Goal: Ask a question: Seek information or help from site administrators or community

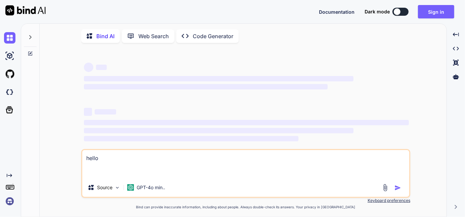
click at [404, 12] on button at bounding box center [400, 12] width 16 height 8
type textarea "x"
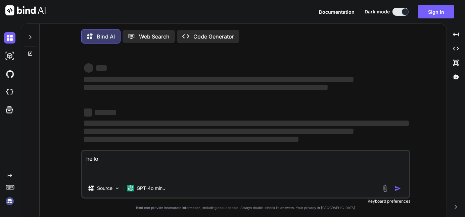
click at [148, 173] on textarea "hello" at bounding box center [245, 165] width 327 height 28
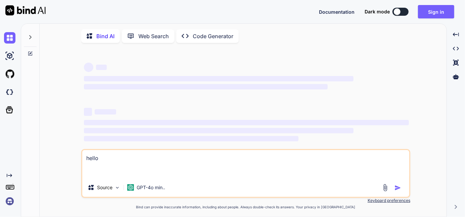
type textarea "x"
click at [400, 12] on div at bounding box center [397, 11] width 7 height 7
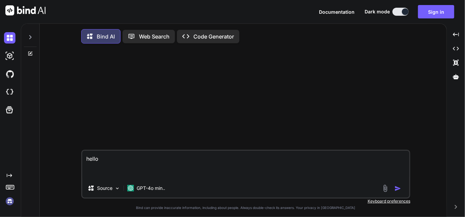
click at [160, 157] on textarea "hello" at bounding box center [245, 165] width 327 height 28
click at [400, 192] on img "button" at bounding box center [397, 189] width 7 height 7
type textarea "x"
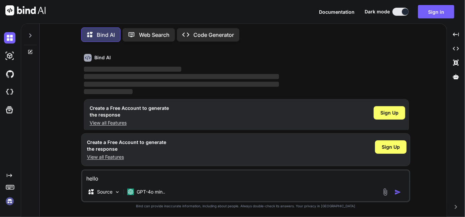
scroll to position [23, 0]
click at [388, 149] on span "Sign Up" at bounding box center [390, 147] width 18 height 7
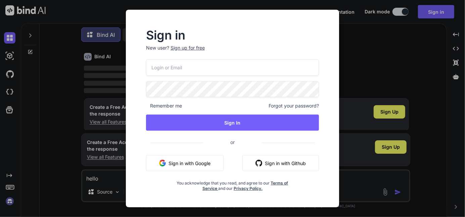
click at [188, 73] on input "email" at bounding box center [232, 67] width 173 height 16
type input "devilsnipper34@gmail.com"
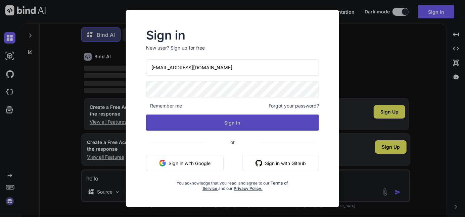
click at [238, 123] on button "Sign In" at bounding box center [232, 123] width 173 height 16
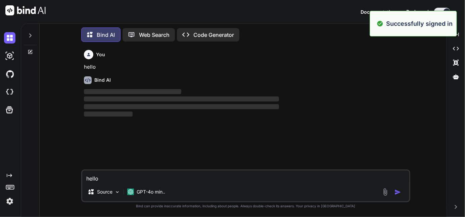
scroll to position [0, 0]
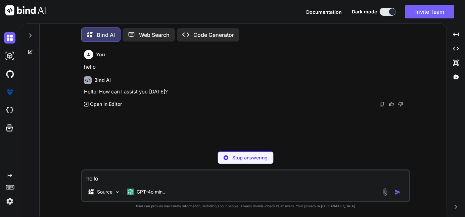
type textarea "x"
click at [152, 179] on textarea "hello" at bounding box center [245, 177] width 327 height 12
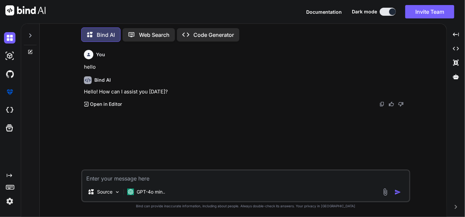
paste textarea "SELECT oq.id AS Id, opad.profile_lov_name AS lovName, opad.profile_lov_value AS…"
type textarea "SELECT oq.id AS Id, opad.profile_lov_name AS lovName, opad.profile_lov_value AS…"
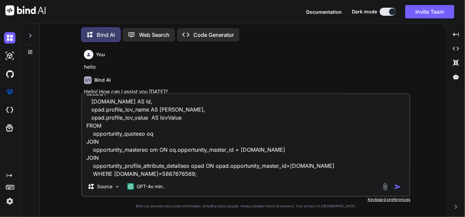
type textarea "x"
type textarea "SELECT oq.id AS Id, opad.profile_lov_name AS lovName, opad.profile_lov_value AS…"
type textarea "x"
type textarea "SELECT oq.id AS Id, opad.profile_lov_name AS lovName, opad.profile_lov_value AS…"
type textarea "x"
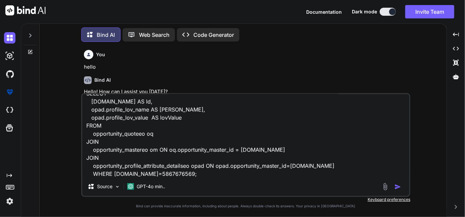
type textarea "SELECT oq.id AS Id, opad.profile_lov_name AS lovName, opad.profile_lov_value AS…"
type textarea "x"
type textarea "SELECT oq.id AS Id, opad.profile_lov_name AS lovName, opad.profile_lov_value AS…"
type textarea "x"
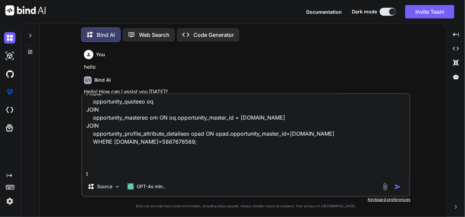
type textarea "SELECT oq.id AS Id, opad.profile_lov_name AS lovName, opad.profile_lov_value AS…"
type textarea "x"
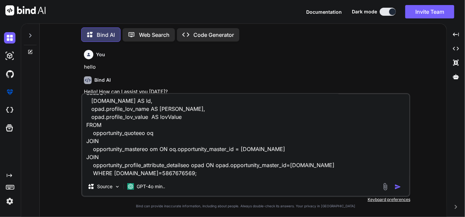
type textarea "SELECT oq.id AS Id, opad.profile_lov_name AS lovName, opad.profile_lov_value AS…"
type textarea "x"
type textarea "SELECT oq.id AS Id, opad.profile_lov_name AS lovName, opad.profile_lov_value AS…"
type textarea "x"
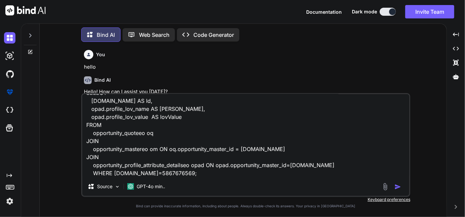
type textarea "SELECT oq.id AS Id, opad.profile_lov_name AS lovName, opad.profile_lov_value AS…"
type textarea "x"
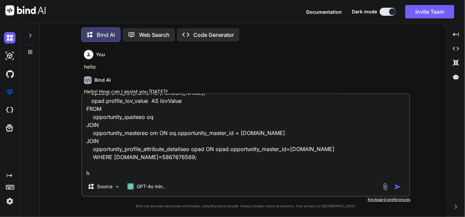
type textarea "SELECT oq.id AS Id, opad.profile_lov_name AS lovName, opad.profile_lov_value AS…"
type textarea "x"
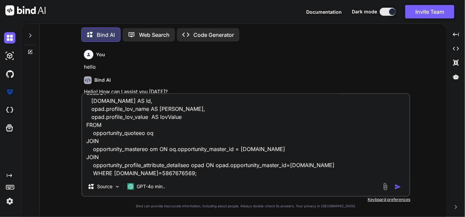
type textarea "SELECT oq.id AS Id, opad.profile_lov_name AS lovName, opad.profile_lov_value AS…"
type textarea "x"
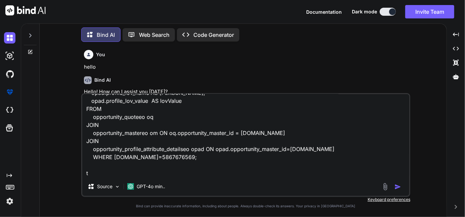
type textarea "SELECT oq.id AS Id, opad.profile_lov_name AS lovName, opad.profile_lov_value AS…"
type textarea "x"
type textarea "SELECT oq.id AS Id, opad.profile_lov_name AS lovName, opad.profile_lov_value AS…"
type textarea "x"
type textarea "SELECT oq.id AS Id, opad.profile_lov_name AS lovName, opad.profile_lov_value AS…"
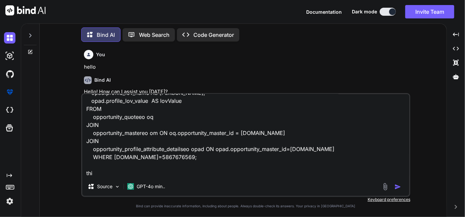
type textarea "x"
type textarea "SELECT oq.id AS Id, opad.profile_lov_name AS lovName, opad.profile_lov_value AS…"
type textarea "x"
type textarea "SELECT oq.id AS Id, opad.profile_lov_name AS lovName, opad.profile_lov_value AS…"
type textarea "x"
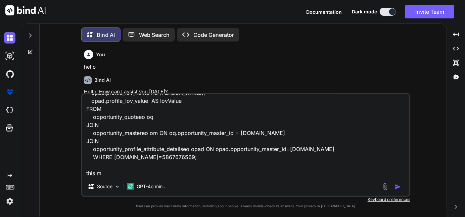
type textarea "SELECT oq.id AS Id, opad.profile_lov_name AS lovName, opad.profile_lov_value AS…"
type textarea "x"
type textarea "SELECT oq.id AS Id, opad.profile_lov_name AS lovName, opad.profile_lov_value AS…"
type textarea "x"
type textarea "SELECT oq.id AS Id, opad.profile_lov_name AS lovName, opad.profile_lov_value AS…"
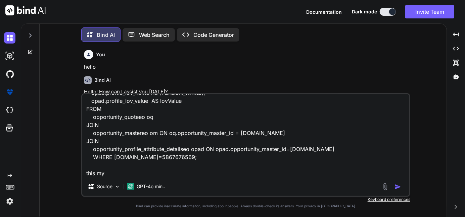
type textarea "x"
type textarea "SELECT oq.id AS Id, opad.profile_lov_name AS lovName, opad.profile_lov_value AS…"
type textarea "x"
type textarea "SELECT oq.id AS Id, opad.profile_lov_name AS lovName, opad.profile_lov_value AS…"
type textarea "x"
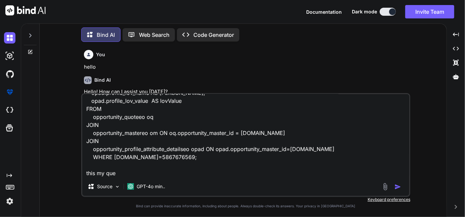
type textarea "SELECT oq.id AS Id, opad.profile_lov_name AS lovName, opad.profile_lov_value AS…"
type textarea "x"
type textarea "SELECT oq.id AS Id, opad.profile_lov_name AS lovName, opad.profile_lov_value AS…"
type textarea "x"
type textarea "SELECT oq.id AS Id, opad.profile_lov_name AS lovName, opad.profile_lov_value AS…"
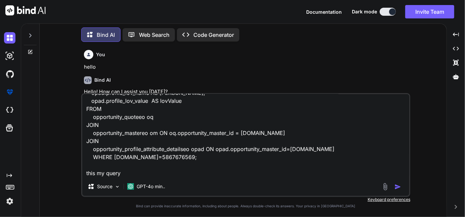
type textarea "x"
type textarea "SELECT oq.id AS Id, opad.profile_lov_name AS lovName, opad.profile_lov_value AS…"
type textarea "x"
type textarea "SELECT oq.id AS Id, opad.profile_lov_name AS lovName, opad.profile_lov_value AS…"
type textarea "x"
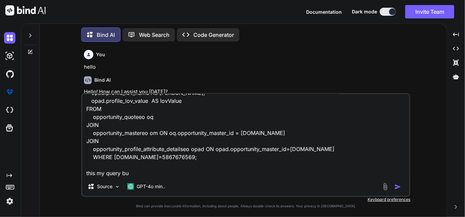
type textarea "SELECT oq.id AS Id, opad.profile_lov_name AS lovName, opad.profile_lov_value AS…"
type textarea "x"
type textarea "SELECT oq.id AS Id, opad.profile_lov_name AS lovName, opad.profile_lov_value AS…"
type textarea "x"
type textarea "SELECT oq.id AS Id, opad.profile_lov_name AS lovName, opad.profile_lov_value AS…"
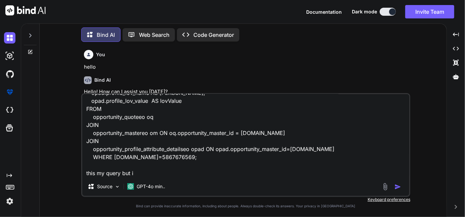
type textarea "x"
type textarea "SELECT oq.id AS Id, opad.profile_lov_name AS lovName, opad.profile_lov_value AS…"
type textarea "x"
type textarea "SELECT oq.id AS Id, opad.profile_lov_name AS lovName, opad.profile_lov_value AS…"
type textarea "x"
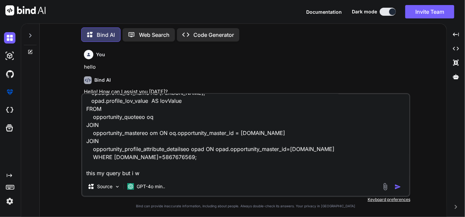
type textarea "SELECT oq.id AS Id, opad.profile_lov_name AS lovName, opad.profile_lov_value AS…"
type textarea "x"
type textarea "SELECT oq.id AS Id, opad.profile_lov_name AS lovName, opad.profile_lov_value AS…"
type textarea "x"
type textarea "SELECT oq.id AS Id, opad.profile_lov_name AS lovName, opad.profile_lov_value AS…"
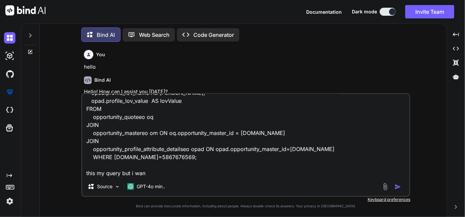
type textarea "x"
type textarea "SELECT oq.id AS Id, opad.profile_lov_name AS lovName, opad.profile_lov_value AS…"
type textarea "x"
type textarea "SELECT oq.id AS Id, opad.profile_lov_name AS lovName, opad.profile_lov_value AS…"
type textarea "x"
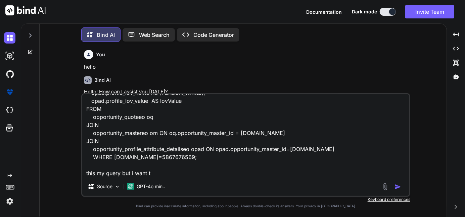
type textarea "SELECT oq.id AS Id, opad.profile_lov_name AS lovName, opad.profile_lov_value AS…"
type textarea "x"
type textarea "SELECT oq.id AS Id, opad.profile_lov_name AS lovName, opad.profile_lov_value AS…"
type textarea "x"
type textarea "SELECT oq.id AS Id, opad.profile_lov_name AS lovName, opad.profile_lov_value AS…"
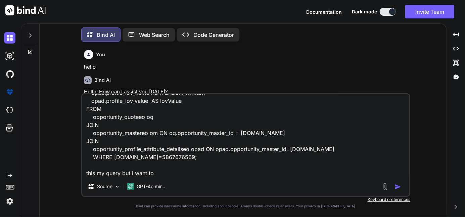
type textarea "x"
type textarea "SELECT oq.id AS Id, opad.profile_lov_name AS lovName, opad.profile_lov_value AS…"
type textarea "x"
type textarea "SELECT oq.id AS Id, opad.profile_lov_name AS lovName, opad.profile_lov_value AS…"
type textarea "x"
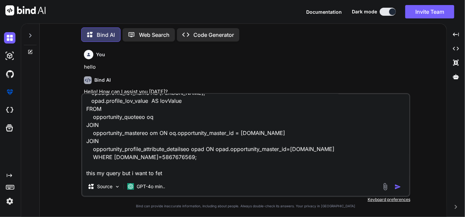
type textarea "SELECT oq.id AS Id, opad.profile_lov_name AS lovName, opad.profile_lov_value AS…"
type textarea "x"
type textarea "SELECT oq.id AS Id, opad.profile_lov_name AS lovName, opad.profile_lov_value AS…"
type textarea "x"
type textarea "SELECT oq.id AS Id, opad.profile_lov_name AS lovName, opad.profile_lov_value AS…"
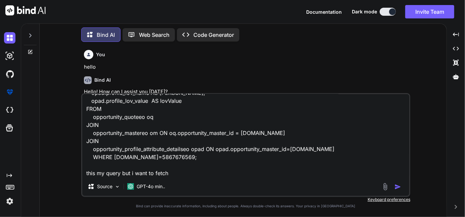
type textarea "x"
type textarea "SELECT oq.id AS Id, opad.profile_lov_name AS lovName, opad.profile_lov_value AS…"
type textarea "x"
type textarea "SELECT oq.id AS Id, opad.profile_lov_name AS lovName, opad.profile_lov_value AS…"
type textarea "x"
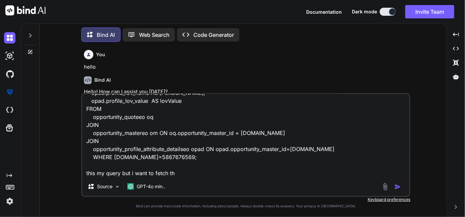
type textarea "SELECT oq.id AS Id, opad.profile_lov_name AS lovName, opad.profile_lov_value AS…"
type textarea "x"
type textarea "SELECT oq.id AS Id, opad.profile_lov_name AS lovName, opad.profile_lov_value AS…"
type textarea "x"
type textarea "SELECT oq.id AS Id, opad.profile_lov_name AS lovName, opad.profile_lov_value AS…"
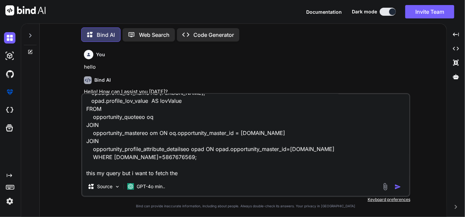
type textarea "x"
type textarea "SELECT oq.id AS Id, opad.profile_lov_name AS lovName, opad.profile_lov_value AS…"
type textarea "x"
type textarea "SELECT oq.id AS Id, opad.profile_lov_name AS lovName, opad.profile_lov_value AS…"
type textarea "x"
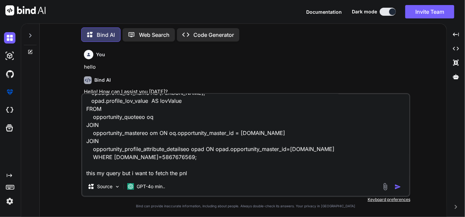
type textarea "SELECT oq.id AS Id, opad.profile_lov_name AS lovName, opad.profile_lov_value AS…"
type textarea "x"
type textarea "SELECT oq.id AS Id, opad.profile_lov_name AS lovName, opad.profile_lov_value AS…"
type textarea "x"
type textarea "SELECT oq.id AS Id, opad.profile_lov_name AS lovName, opad.profile_lov_value AS…"
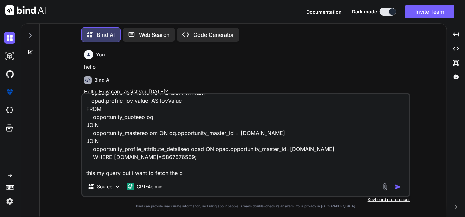
type textarea "x"
type textarea "SELECT oq.id AS Id, opad.profile_lov_name AS lovName, opad.profile_lov_value AS…"
type textarea "x"
type textarea "SELECT oq.id AS Id, opad.profile_lov_name AS lovName, opad.profile_lov_value AS…"
type textarea "x"
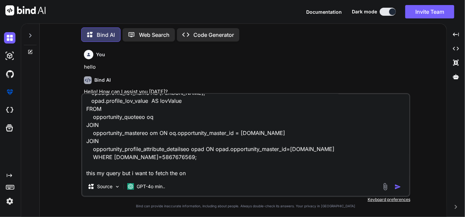
type textarea "SELECT oq.id AS Id, opad.profile_lov_name AS lovName, opad.profile_lov_value AS…"
type textarea "x"
type textarea "SELECT oq.id AS Id, opad.profile_lov_name AS lovName, opad.profile_lov_value AS…"
type textarea "x"
type textarea "SELECT oq.id AS Id, opad.profile_lov_name AS lovName, opad.profile_lov_value AS…"
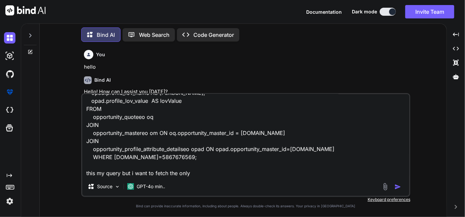
type textarea "x"
type textarea "SELECT oq.id AS Id, opad.profile_lov_name AS lovName, opad.profile_lov_value AS…"
type textarea "x"
type textarea "SELECT oq.id AS Id, opad.profile_lov_name AS lovName, opad.profile_lov_value AS…"
type textarea "x"
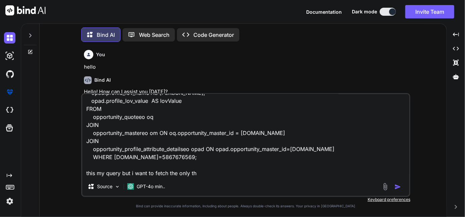
type textarea "SELECT oq.id AS Id, opad.profile_lov_name AS lovName, opad.profile_lov_value AS…"
type textarea "x"
type textarea "SELECT oq.id AS Id, opad.profile_lov_name AS lovName, opad.profile_lov_value AS…"
type textarea "x"
type textarea "SELECT oq.id AS Id, opad.profile_lov_name AS lovName, opad.profile_lov_value AS…"
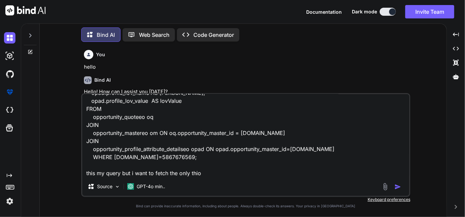
type textarea "x"
type textarea "SELECT oq.id AS Id, opad.profile_lov_name AS lovName, opad.profile_lov_value AS…"
type textarea "x"
type textarea "SELECT oq.id AS Id, opad.profile_lov_name AS lovName, opad.profile_lov_value AS…"
type textarea "x"
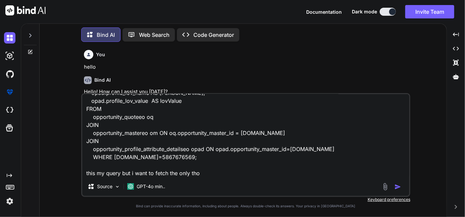
type textarea "SELECT oq.id AS Id, opad.profile_lov_name AS lovName, opad.profile_lov_value AS…"
type textarea "x"
type textarea "SELECT oq.id AS Id, opad.profile_lov_name AS lovName, opad.profile_lov_value AS…"
type textarea "x"
type textarea "SELECT oq.id AS Id, opad.profile_lov_name AS lovName, opad.profile_lov_value AS…"
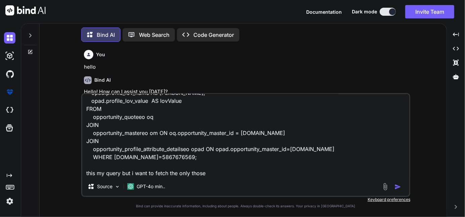
type textarea "x"
type textarea "SELECT oq.id AS Id, opad.profile_lov_name AS lovName, opad.profile_lov_value AS…"
type textarea "x"
type textarea "SELECT oq.id AS Id, opad.profile_lov_name AS lovName, opad.profile_lov_value AS…"
type textarea "x"
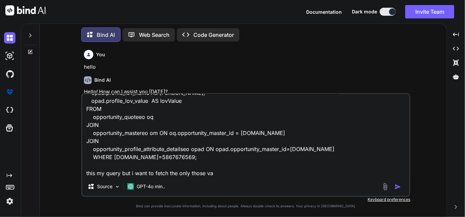
type textarea "SELECT oq.id AS Id, opad.profile_lov_name AS lovName, opad.profile_lov_value AS…"
type textarea "x"
type textarea "SELECT oq.id AS Id, opad.profile_lov_name AS lovName, opad.profile_lov_value AS…"
type textarea "x"
type textarea "SELECT oq.id AS Id, opad.profile_lov_name AS lovName, opad.profile_lov_value AS…"
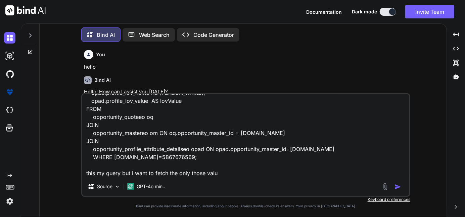
type textarea "x"
type textarea "SELECT oq.id AS Id, opad.profile_lov_name AS lovName, opad.profile_lov_value AS…"
type textarea "x"
type textarea "SELECT oq.id AS Id, opad.profile_lov_name AS lovName, opad.profile_lov_value AS…"
type textarea "x"
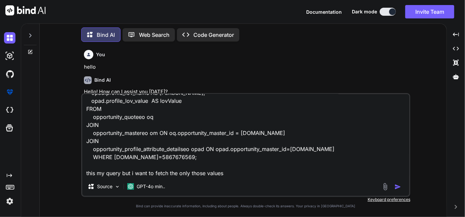
type textarea "SELECT oq.id AS Id, opad.profile_lov_name AS lovName, opad.profile_lov_value AS…"
type textarea "x"
type textarea "SELECT oq.id AS Id, opad.profile_lov_name AS lovName, opad.profile_lov_value AS…"
type textarea "x"
type textarea "SELECT oq.id AS Id, opad.profile_lov_name AS lovName, opad.profile_lov_value AS…"
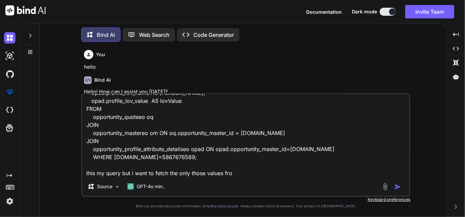
type textarea "x"
type textarea "SELECT oq.id AS Id, opad.profile_lov_name AS lovName, opad.profile_lov_value AS…"
type textarea "x"
type textarea "SELECT oq.id AS Id, opad.profile_lov_name AS lovName, opad.profile_lov_value AS…"
type textarea "x"
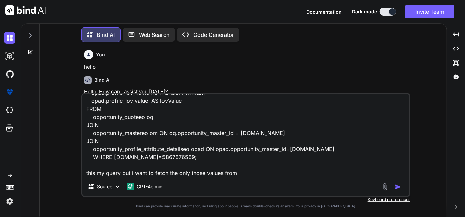
type textarea "SELECT oq.id AS Id, opad.profile_lov_name AS lovName, opad.profile_lov_value AS…"
type textarea "x"
type textarea "SELECT oq.id AS Id, opad.profile_lov_name AS lovName, opad.profile_lov_value AS…"
type textarea "x"
type textarea "SELECT oq.id AS Id, opad.profile_lov_name AS lovName, opad.profile_lov_value AS…"
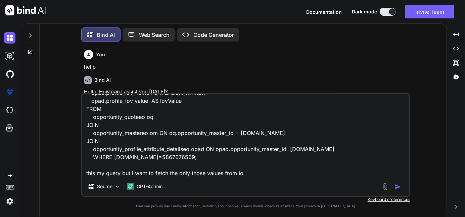
type textarea "x"
type textarea "SELECT oq.id AS Id, opad.profile_lov_name AS lovName, opad.profile_lov_value AS…"
type textarea "x"
type textarea "SELECT oq.id AS Id, opad.profile_lov_name AS lovName, opad.profile_lov_value AS…"
type textarea "x"
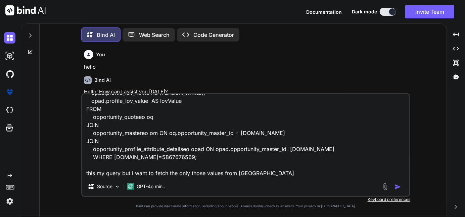
type textarea "SELECT oq.id AS Id, opad.profile_lov_name AS lovName, opad.profile_lov_value AS…"
type textarea "x"
type textarea "SELECT oq.id AS Id, opad.profile_lov_name AS lovName, opad.profile_lov_value AS…"
type textarea "x"
type textarea "SELECT oq.id AS Id, opad.profile_lov_name AS lovName, opad.profile_lov_value AS…"
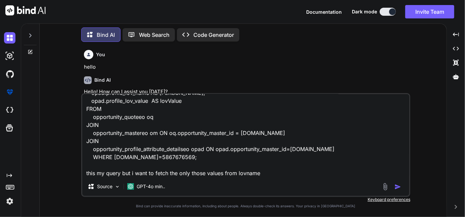
type textarea "x"
type textarea "SELECT oq.id AS Id, opad.profile_lov_name AS lovName, opad.profile_lov_value AS…"
type textarea "x"
type textarea "SELECT oq.id AS Id, opad.profile_lov_name AS lovName, opad.profile_lov_value AS…"
type textarea "x"
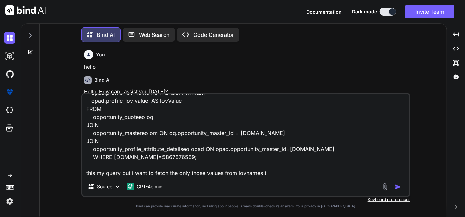
type textarea "SELECT oq.id AS Id, opad.profile_lov_name AS lovName, opad.profile_lov_value AS…"
type textarea "x"
type textarea "SELECT oq.id AS Id, opad.profile_lov_name AS lovName, opad.profile_lov_value AS…"
type textarea "x"
type textarea "SELECT oq.id AS Id, opad.profile_lov_name AS lovName, opad.profile_lov_value AS…"
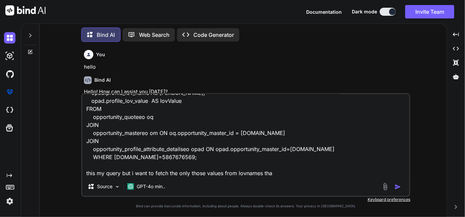
type textarea "x"
type textarea "SELECT oq.id AS Id, opad.profile_lov_name AS lovName, opad.profile_lov_value AS…"
type textarea "x"
type textarea "SELECT oq.id AS Id, opad.profile_lov_name AS lovName, opad.profile_lov_value AS…"
type textarea "x"
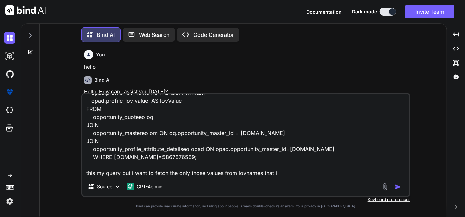
type textarea "SELECT oq.id AS Id, opad.profile_lov_name AS lovName, opad.profile_lov_value AS…"
type textarea "x"
type textarea "SELECT oq.id AS Id, opad.profile_lov_name AS lovName, opad.profile_lov_value AS…"
type textarea "x"
type textarea "SELECT oq.id AS Id, opad.profile_lov_name AS lovName, opad.profile_lov_value AS…"
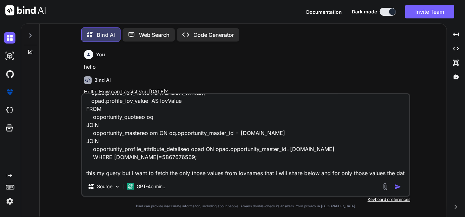
scroll to position [33, 0]
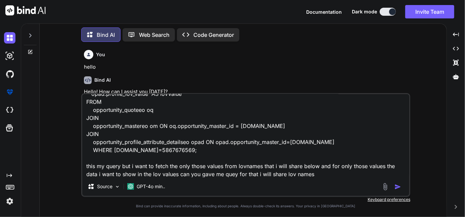
click at [321, 173] on textarea "SELECT oq.id AS Id, opad.profile_lov_name AS lovName, opad.profile_lov_value AS…" at bounding box center [245, 135] width 327 height 83
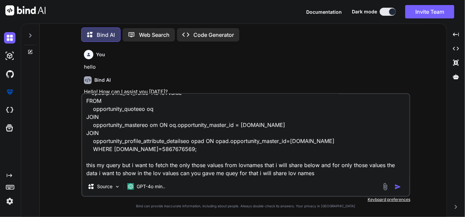
paste textarea "Building ID, Building Name, House No/ Flat No/ Building/ Apartment/ C/o, Landma…"
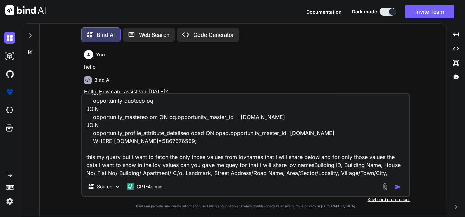
scroll to position [49, 0]
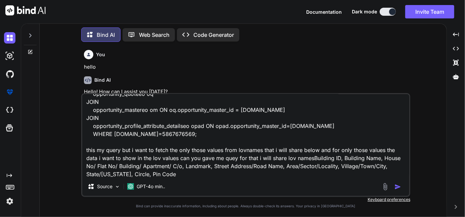
click at [400, 187] on img "button" at bounding box center [397, 187] width 7 height 7
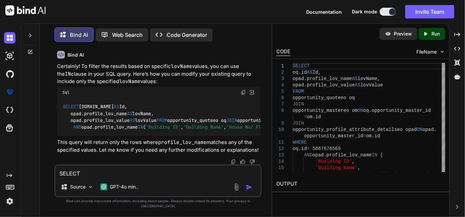
scroll to position [247, 0]
click at [457, 33] on icon "Created with Pixso." at bounding box center [457, 35] width 6 height 6
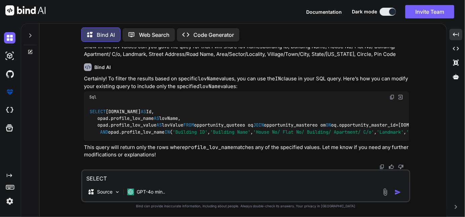
scroll to position [142, 0]
drag, startPoint x: 107, startPoint y: 152, endPoint x: 87, endPoint y: 83, distance: 72.3
click at [87, 103] on div "SELECT oq.id AS Id, opad.profile_lov_name AS lovName, opad.profile_lov_value AS…" at bounding box center [246, 122] width 325 height 38
copy code "SELECT oq.id AS Id, opad.profile_lov_name AS lovName, opad.profile_lov_value AS…"
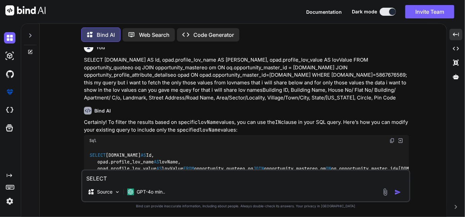
scroll to position [26, 0]
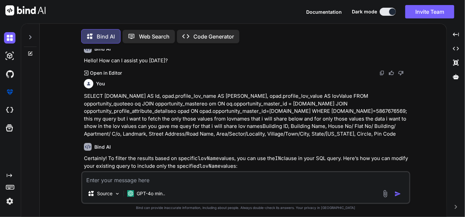
scroll to position [3, 0]
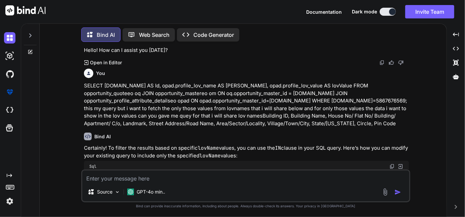
type textarea "x"
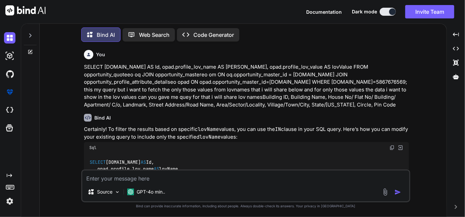
click at [102, 180] on textarea at bounding box center [245, 177] width 327 height 12
paste textarea "INSERT INTO opportunity_profile_attribute_detailseo (dtype,id,profile_lov_name,…"
type textarea "INSERT INTO opportunity_profile_attribute_detailseo (dtype,id,profile_lov_name,…"
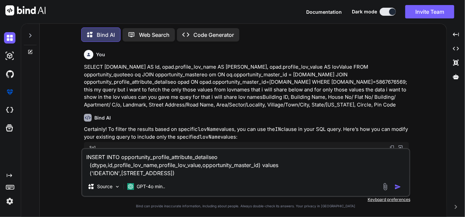
type textarea "x"
type textarea "INSERT INTO opportunity_profile_attribute_detailseo (dtype,id,profile_lov_name,…"
type textarea "x"
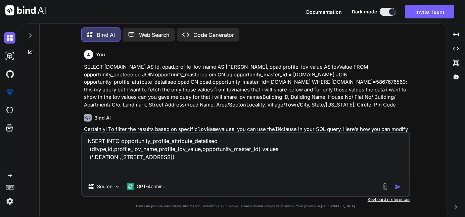
type textarea "INSERT INTO opportunity_profile_attribute_detailseo (dtype,id,profile_lov_name,…"
type textarea "x"
type textarea "INSERT INTO opportunity_profile_attribute_detailseo (dtype,id,profile_lov_name,…"
type textarea "x"
type textarea "INSERT INTO opportunity_profile_attribute_detailseo (dtype,id,profile_lov_name,…"
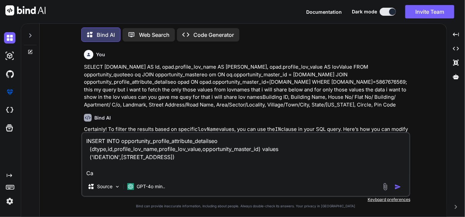
type textarea "x"
type textarea "INSERT INTO opportunity_profile_attribute_detailseo (dtype,id,profile_lov_name,…"
type textarea "x"
type textarea "INSERT INTO opportunity_profile_attribute_detailseo (dtype,id,profile_lov_name,…"
type textarea "x"
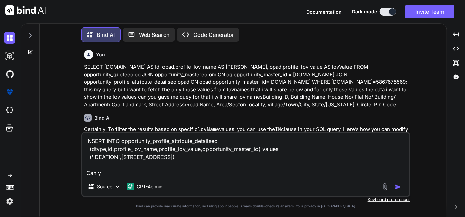
type textarea "INSERT INTO opportunity_profile_attribute_detailseo (dtype,id,profile_lov_name,…"
type textarea "x"
type textarea "INSERT INTO opportunity_profile_attribute_detailseo (dtype,id,profile_lov_name,…"
type textarea "x"
type textarea "INSERT INTO opportunity_profile_attribute_detailseo (dtype,id,profile_lov_name,…"
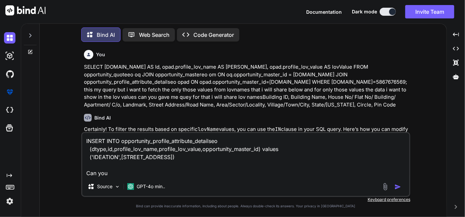
type textarea "x"
type textarea "INSERT INTO opportunity_profile_attribute_detailseo (dtype,id,profile_lov_name,…"
type textarea "x"
type textarea "INSERT INTO opportunity_profile_attribute_detailseo (dtype,id,profile_lov_name,…"
type textarea "x"
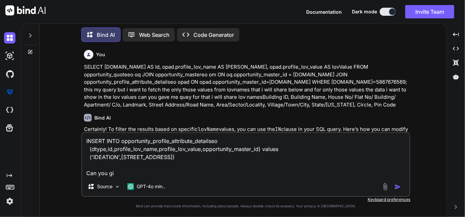
type textarea "INSERT INTO opportunity_profile_attribute_detailseo (dtype,id,profile_lov_name,…"
type textarea "x"
type textarea "INSERT INTO opportunity_profile_attribute_detailseo (dtype,id,profile_lov_name,…"
type textarea "x"
type textarea "INSERT INTO opportunity_profile_attribute_detailseo (dtype,id,profile_lov_name,…"
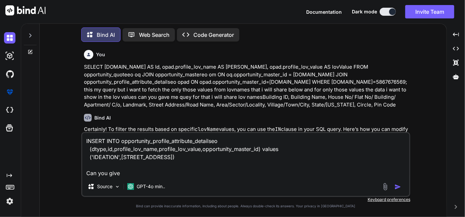
type textarea "x"
type textarea "INSERT INTO opportunity_profile_attribute_detailseo (dtype,id,profile_lov_name,…"
type textarea "x"
type textarea "INSERT INTO opportunity_profile_attribute_detailseo (dtype,id,profile_lov_name,…"
type textarea "x"
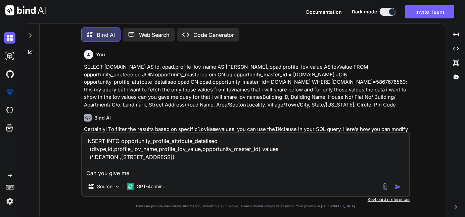
type textarea "INSERT INTO opportunity_profile_attribute_detailseo (dtype,id,profile_lov_name,…"
type textarea "x"
type textarea "INSERT INTO opportunity_profile_attribute_detailseo (dtype,id,profile_lov_name,…"
type textarea "x"
type textarea "INSERT INTO opportunity_profile_attribute_detailseo (dtype,id,profile_lov_name,…"
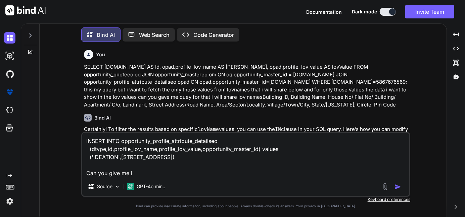
type textarea "x"
type textarea "INSERT INTO opportunity_profile_attribute_detailseo (dtype,id,profile_lov_name,…"
type textarea "x"
type textarea "INSERT INTO opportunity_profile_attribute_detailseo (dtype,id,profile_lov_name,…"
type textarea "x"
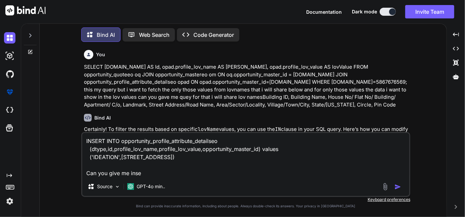
type textarea "INSERT INTO opportunity_profile_attribute_detailseo (dtype,id,profile_lov_name,…"
type textarea "x"
type textarea "INSERT INTO opportunity_profile_attribute_detailseo (dtype,id,profile_lov_name,…"
type textarea "x"
type textarea "INSERT INTO opportunity_profile_attribute_detailseo (dtype,id,profile_lov_name,…"
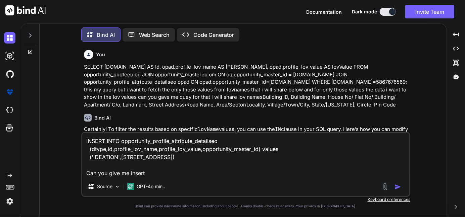
type textarea "x"
type textarea "INSERT INTO opportunity_profile_attribute_detailseo (dtype,id,profile_lov_name,…"
type textarea "x"
type textarea "INSERT INTO opportunity_profile_attribute_detailseo (dtype,id,profile_lov_name,…"
type textarea "x"
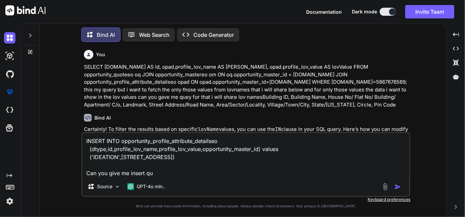
type textarea "INSERT INTO opportunity_profile_attribute_detailseo (dtype,id,profile_lov_name,…"
type textarea "x"
type textarea "INSERT INTO opportunity_profile_attribute_detailseo (dtype,id,profile_lov_name,…"
type textarea "x"
type textarea "INSERT INTO opportunity_profile_attribute_detailseo (dtype,id,profile_lov_name,…"
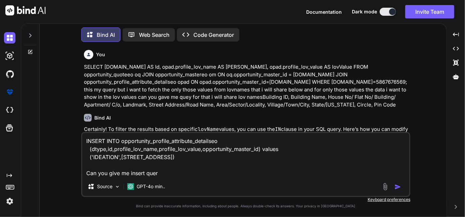
type textarea "x"
type textarea "INSERT INTO opportunity_profile_attribute_detailseo (dtype,id,profile_lov_name,…"
type textarea "x"
type textarea "INSERT INTO opportunity_profile_attribute_detailseo (dtype,id,profile_lov_name,…"
type textarea "x"
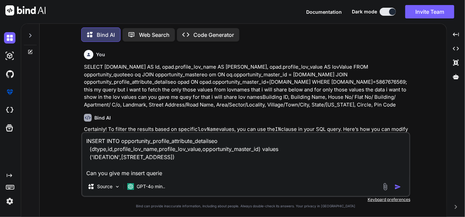
type textarea "INSERT INTO opportunity_profile_attribute_detailseo (dtype,id,profile_lov_name,…"
type textarea "x"
type textarea "INSERT INTO opportunity_profile_attribute_detailseo (dtype,id,profile_lov_name,…"
type textarea "x"
type textarea "INSERT INTO opportunity_profile_attribute_detailseo (dtype,id,profile_lov_name,…"
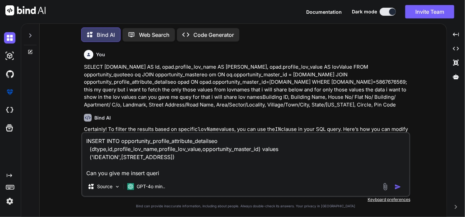
type textarea "x"
type textarea "INSERT INTO opportunity_profile_attribute_detailseo (dtype,id,profile_lov_name,…"
type textarea "x"
type textarea "INSERT INTO opportunity_profile_attribute_detailseo (dtype,id,profile_lov_name,…"
type textarea "x"
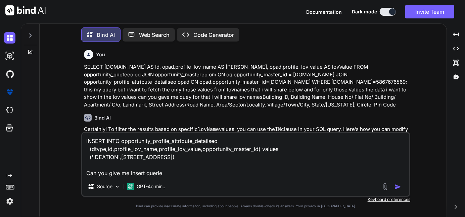
type textarea "INSERT INTO opportunity_profile_attribute_detailseo (dtype,id,profile_lov_name,…"
type textarea "x"
type textarea "INSERT INTO opportunity_profile_attribute_detailseo (dtype,id,profile_lov_name,…"
type textarea "x"
type textarea "INSERT INTO opportunity_profile_attribute_detailseo (dtype,id,profile_lov_name,…"
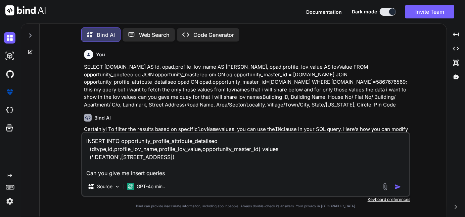
type textarea "x"
type textarea "INSERT INTO opportunity_profile_attribute_detailseo (dtype,id,profile_lov_name,…"
type textarea "x"
type textarea "INSERT INTO opportunity_profile_attribute_detailseo (dtype,id,profile_lov_name,…"
type textarea "x"
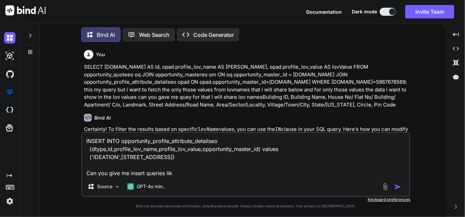
type textarea "INSERT INTO opportunity_profile_attribute_detailseo (dtype,id,profile_lov_name,…"
type textarea "x"
type textarea "INSERT INTO opportunity_profile_attribute_detailseo (dtype,id,profile_lov_name,…"
type textarea "x"
type textarea "INSERT INTO opportunity_profile_attribute_detailseo (dtype,id,profile_lov_name,…"
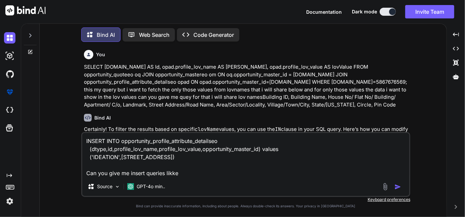
type textarea "x"
type textarea "INSERT INTO opportunity_profile_attribute_detailseo (dtype,id,profile_lov_name,…"
type textarea "x"
type textarea "INSERT INTO opportunity_profile_attribute_detailseo (dtype,id,profile_lov_name,…"
type textarea "x"
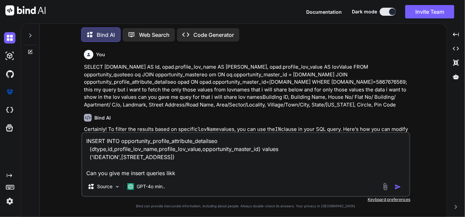
type textarea "INSERT INTO opportunity_profile_attribute_detailseo (dtype,id,profile_lov_name,…"
type textarea "x"
type textarea "INSERT INTO opportunity_profile_attribute_detailseo (dtype,id,profile_lov_name,…"
type textarea "x"
type textarea "INSERT INTO opportunity_profile_attribute_detailseo (dtype,id,profile_lov_name,…"
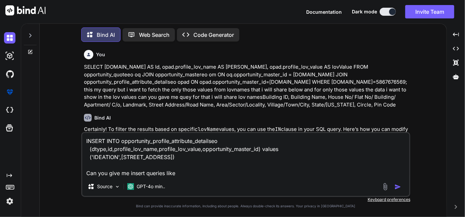
type textarea "x"
type textarea "INSERT INTO opportunity_profile_attribute_detailseo (dtype,id,profile_lov_name,…"
type textarea "x"
type textarea "INSERT INTO opportunity_profile_attribute_detailseo (dtype,id,profile_lov_name,…"
type textarea "x"
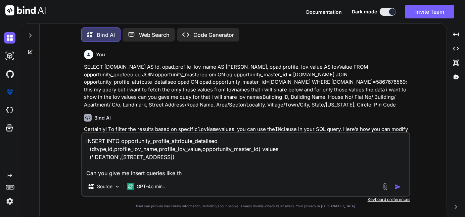
type textarea "INSERT INTO opportunity_profile_attribute_detailseo (dtype,id,profile_lov_name,…"
type textarea "x"
type textarea "INSERT INTO opportunity_profile_attribute_detailseo (dtype,id,profile_lov_name,…"
type textarea "x"
type textarea "INSERT INTO opportunity_profile_attribute_detailseo (dtype,id,profile_lov_name,…"
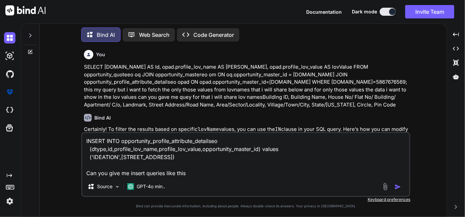
type textarea "x"
type textarea "INSERT INTO opportunity_profile_attribute_detailseo (dtype,id,profile_lov_name,…"
type textarea "x"
type textarea "INSERT INTO opportunity_profile_attribute_detailseo (dtype,id,profile_lov_name,…"
type textarea "x"
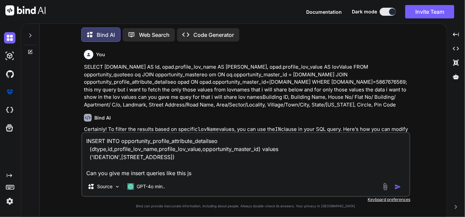
type textarea "INSERT INTO opportunity_profile_attribute_detailseo (dtype,id,profile_lov_name,…"
type textarea "x"
type textarea "INSERT INTO opportunity_profile_attribute_detailseo (dtype,id,profile_lov_name,…"
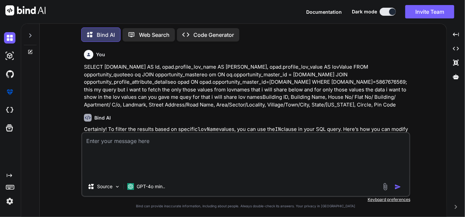
type textarea "x"
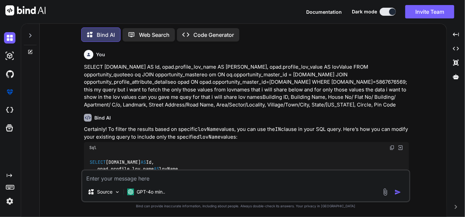
paste textarea "def attributeValues = addressDetails(quoteId) def installationAddress = [:] att…"
type textarea "def attributeValues = addressDetails(quoteId) def installationAddress = [:] att…"
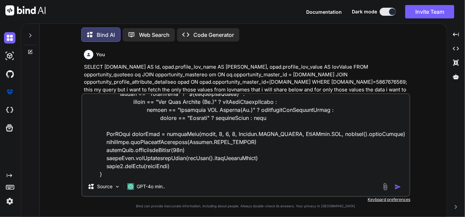
type textarea "x"
type textarea "def attributeValues = addressDetails(quoteId) def installationAddress = [:] att…"
type textarea "x"
type textarea "def attributeValues = addressDetails(quoteId) def installationAddress = [:] att…"
type textarea "x"
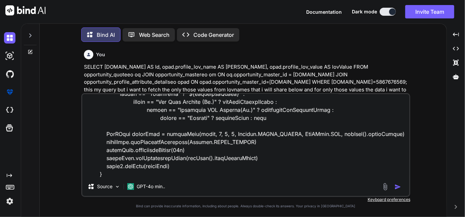
scroll to position [121, 0]
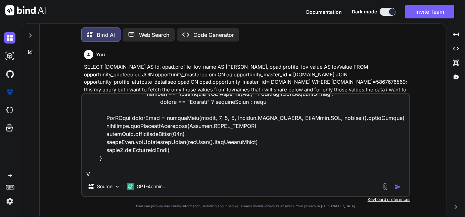
type textarea "def attributeValues = addressDetails(quoteId) def installationAddress = [:] att…"
type textarea "x"
type textarea "def attributeValues = addressDetails(quoteId) def installationAddress = [:] att…"
type textarea "x"
type textarea "def attributeValues = addressDetails(quoteId) def installationAddress = [:] att…"
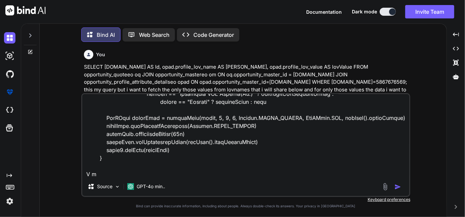
type textarea "x"
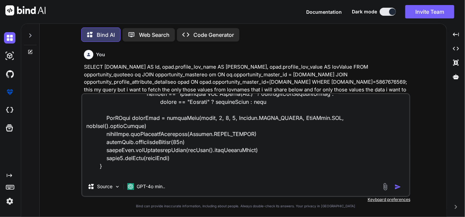
type textarea "def attributeValues = addressDetails(quoteId) def installationAddress = [:] att…"
type textarea "x"
type textarea "def attributeValues = addressDetails(quoteId) def installationAddress = [:] att…"
type textarea "x"
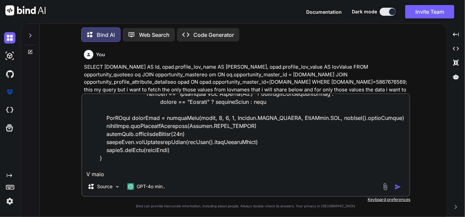
type textarea "def attributeValues = addressDetails(quoteId) def installationAddress = [:] att…"
type textarea "x"
type textarea "def attributeValues = addressDetails(quoteId) def installationAddress = [:] att…"
type textarea "x"
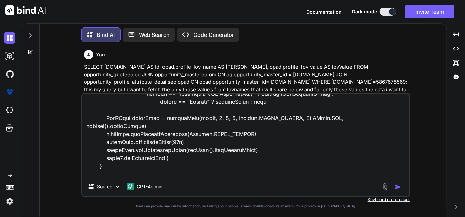
type textarea "def attributeValues = addressDetails(quoteId) def installationAddress = [:] att…"
type textarea "x"
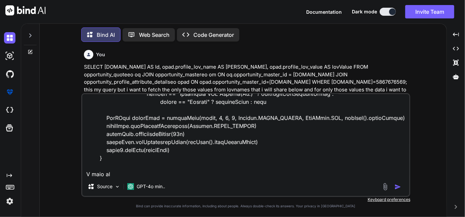
type textarea "def attributeValues = addressDetails(quoteId) def installationAddress = [:] att…"
type textarea "x"
type textarea "def attributeValues = addressDetails(quoteId) def installationAddress = [:] att…"
type textarea "x"
type textarea "def attributeValues = addressDetails(quoteId) def installationAddress = [:] att…"
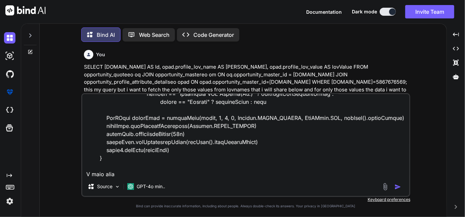
type textarea "x"
type textarea "def attributeValues = addressDetails(quoteId) def installationAddress = [:] att…"
type textarea "x"
type textarea "def attributeValues = addressDetails(quoteId) def installationAddress = [:] att…"
type textarea "x"
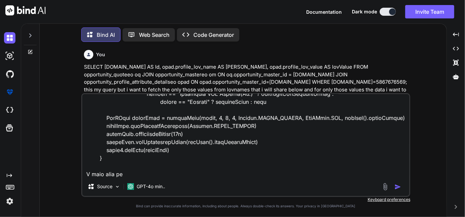
type textarea "def attributeValues = addressDetails(quoteId) def installationAddress = [:] att…"
type textarea "x"
type textarea "def attributeValues = addressDetails(quoteId) def installationAddress = [:] att…"
type textarea "x"
type textarea "def attributeValues = addressDetails(quoteId) def installationAddress = [:] att…"
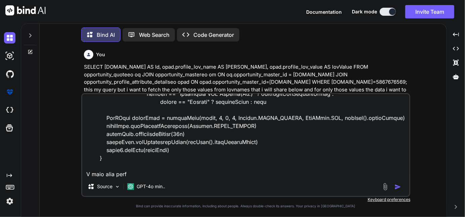
type textarea "x"
type textarea "def attributeValues = addressDetails(quoteId) def installationAddress = [:] att…"
type textarea "x"
type textarea "def attributeValues = addressDetails(quoteId) def installationAddress = [:] att…"
type textarea "x"
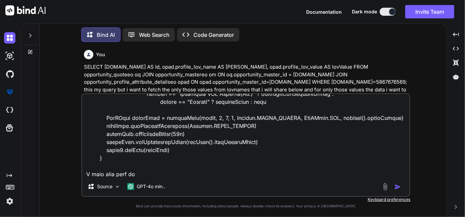
type textarea "def attributeValues = addressDetails(quoteId) def installationAddress = [:] att…"
type textarea "x"
type textarea "def attributeValues = addressDetails(quoteId) def installationAddress = [:] att…"
type textarea "x"
type textarea "def attributeValues = addressDetails(quoteId) def installationAddress = [:] att…"
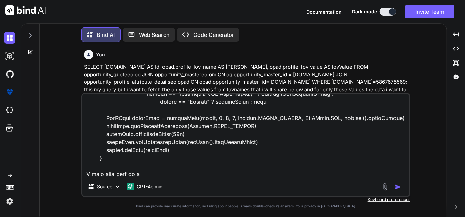
type textarea "x"
type textarea "def attributeValues = addressDetails(quoteId) def installationAddress = [:] att…"
type textarea "x"
type textarea "def attributeValues = addressDetails(quoteId) def installationAddress = [:] att…"
type textarea "x"
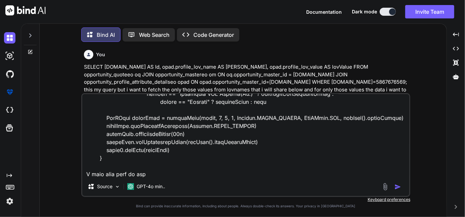
type textarea "def attributeValues = addressDetails(quoteId) def installationAddress = [:] att…"
type textarea "x"
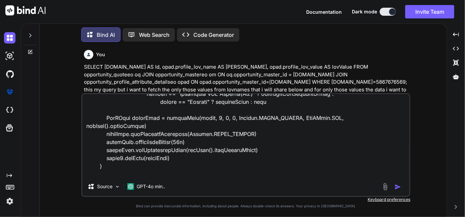
type textarea "def attributeValues = addressDetails(quoteId) def installationAddress = [:] att…"
type textarea "x"
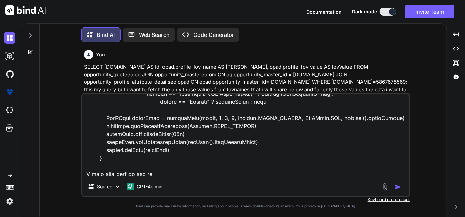
type textarea "def attributeValues = addressDetails(quoteId) def installationAddress = [:] att…"
type textarea "x"
type textarea "def attributeValues = addressDetails(quoteId) def installationAddress = [:] att…"
type textarea "x"
type textarea "def attributeValues = addressDetails(quoteId) def installationAddress = [:] att…"
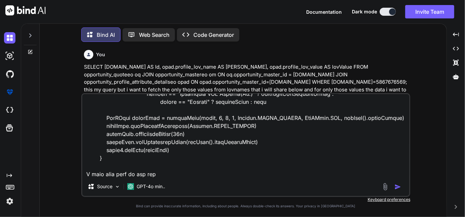
type textarea "x"
type textarea "def attributeValues = addressDetails(quoteId) def installationAddress = [:] att…"
type textarea "x"
type textarea "def attributeValues = addressDetails(quoteId) def installationAddress = [:] att…"
type textarea "x"
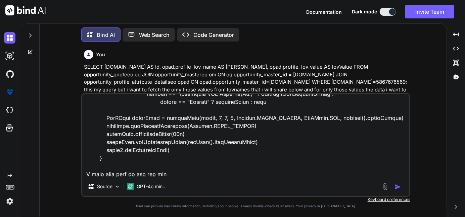
type textarea "def attributeValues = addressDetails(quoteId) def installationAddress = [:] att…"
type textarea "x"
type textarea "def attributeValues = addressDetails(quoteId) def installationAddress = [:] att…"
type textarea "x"
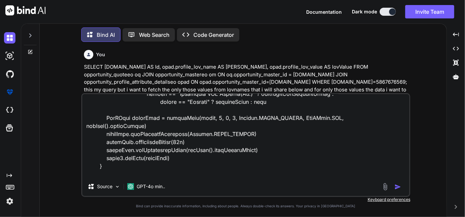
type textarea "def attributeValues = addressDetails(quoteId) def installationAddress = [:] att…"
type textarea "x"
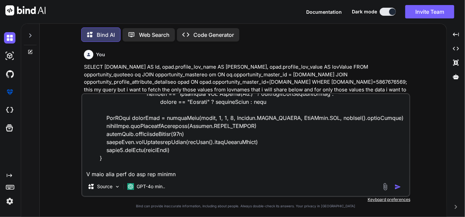
type textarea "def attributeValues = addressDetails(quoteId) def installationAddress = [:] att…"
type textarea "x"
type textarea "def attributeValues = addressDetails(quoteId) def installationAddress = [:] att…"
type textarea "x"
type textarea "def attributeValues = addressDetails(quoteId) def installationAddress = [:] att…"
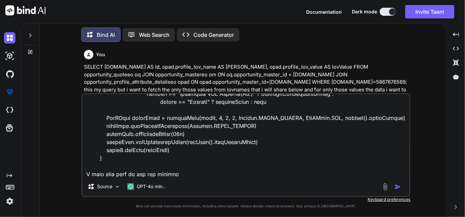
type textarea "x"
type textarea "def attributeValues = addressDetails(quoteId) def installationAddress = [:] att…"
type textarea "x"
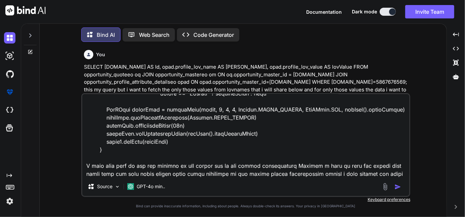
scroll to position [137, 0]
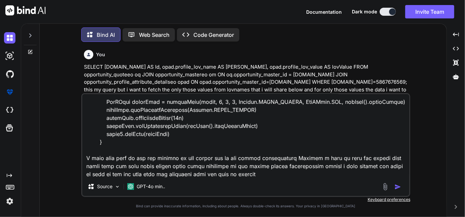
paste textarea "def addressDetails(quoteId){ def jdbcTemplate = appContext.getBean("mainDBJdbcT…"
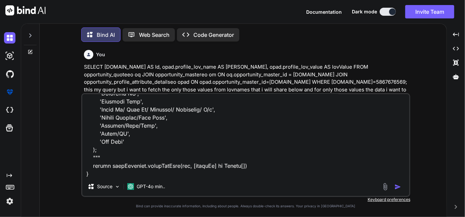
scroll to position [355, 0]
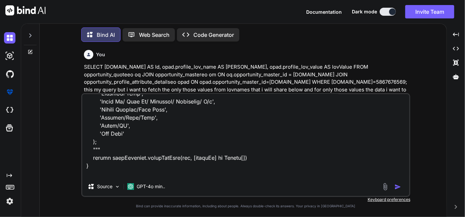
paste textarea "def headers = [ "Installation Address", "Variant", "Bandwidth", "BW ARC (INR)",…"
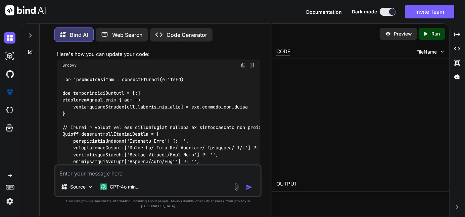
scroll to position [548, 0]
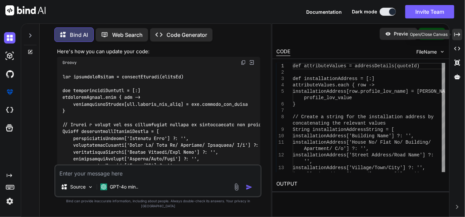
click at [453, 34] on div "Created with Pixso." at bounding box center [457, 34] width 10 height 11
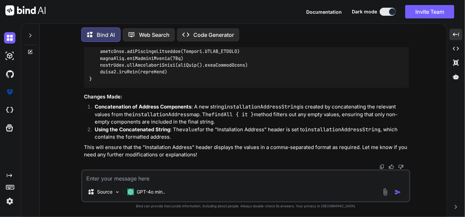
scroll to position [766, 0]
click at [140, 180] on textarea at bounding box center [245, 177] width 327 height 12
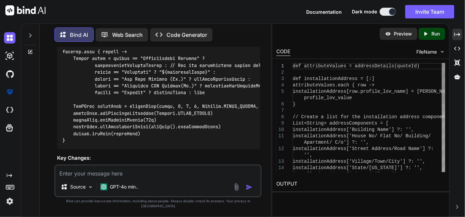
scroll to position [1300, 0]
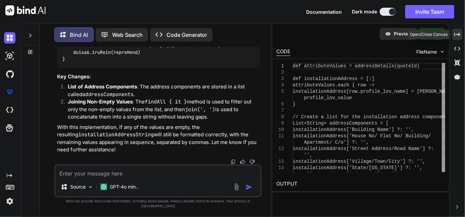
click at [458, 33] on icon "Created with Pixso." at bounding box center [457, 35] width 6 height 6
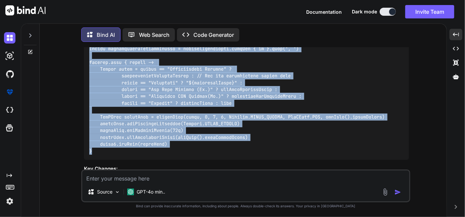
scroll to position [949, 0]
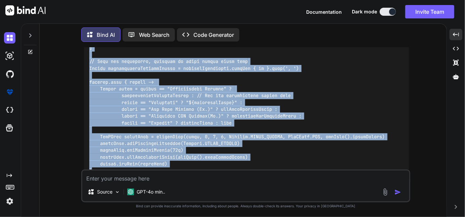
drag, startPoint x: 95, startPoint y: 121, endPoint x: 89, endPoint y: 80, distance: 42.1
click at [89, 80] on div at bounding box center [246, 58] width 325 height 243
copy code "def attributeValues = addressDetails(quoteId) def installationAddress = [:] att…"
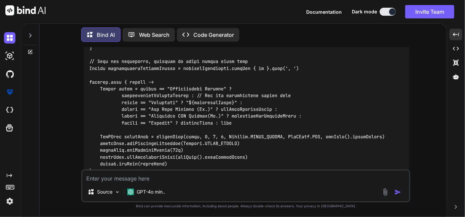
click at [185, 186] on div "Source GPT-4o min.." at bounding box center [245, 194] width 327 height 16
click at [158, 178] on textarea at bounding box center [245, 177] width 327 height 12
paste textarea "List<Object> addressComponents = [ installationAddress['Building Name'] ?: '', …"
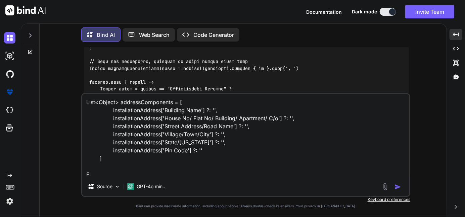
scroll to position [1, 0]
paste textarea "Constructor 'List' in 'com. lowagie. text. List' cannot be applied to '(java. l…"
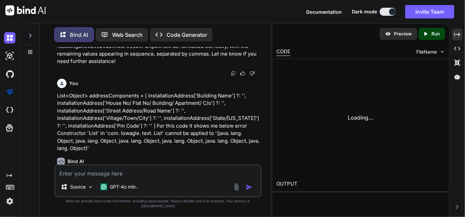
scroll to position [1527, 0]
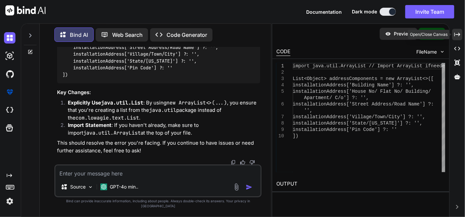
click at [454, 38] on div "Created with Pixso." at bounding box center [457, 34] width 10 height 11
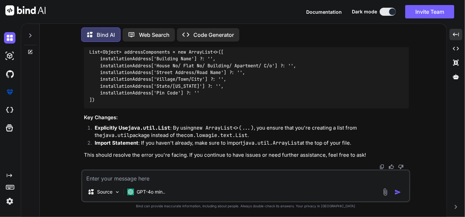
scroll to position [1397, 0]
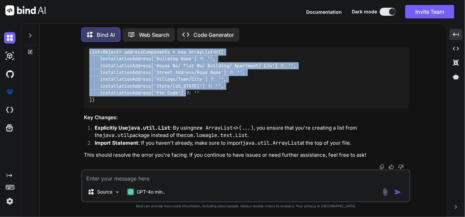
drag, startPoint x: 98, startPoint y: 124, endPoint x: 89, endPoint y: 74, distance: 50.1
click at [89, 74] on div "import java.util.ArrayList // Import ArrayList if needed List<Object> addressCo…" at bounding box center [246, 69] width 325 height 79
copy code "List<Object> addressComponents = new ArrayList<>([ installationAddress['Buildin…"
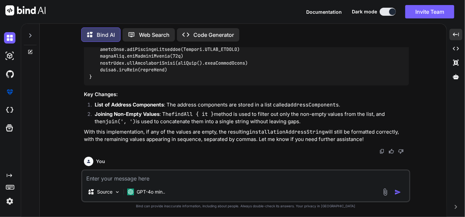
scroll to position [1067, 0]
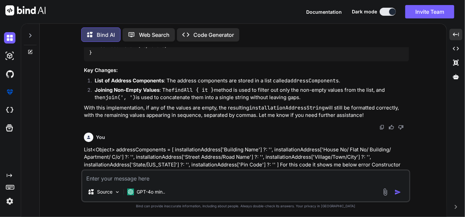
click at [149, 176] on textarea at bounding box center [245, 177] width 327 height 12
paste textarea "def attributeValues = addressDetails(quoteId) def installationAddress = [:] att…"
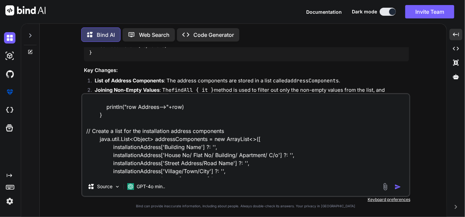
scroll to position [40, 0]
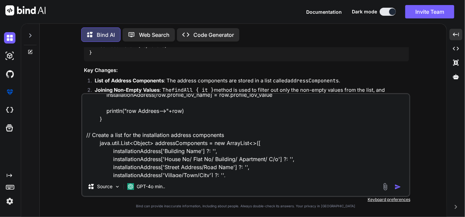
drag, startPoint x: 184, startPoint y: 113, endPoint x: 99, endPoint y: 112, distance: 84.9
click at [99, 112] on textarea "def attributeValues = addressDetails(quoteId) def installationAddress = [:] att…" at bounding box center [245, 135] width 327 height 83
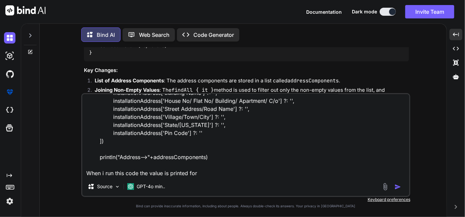
click at [213, 172] on textarea "def attributeValues = addressDetails(quoteId) def installationAddress = [:] att…" at bounding box center [245, 135] width 327 height 83
paste textarea "println("row Addrees-->"+row)"
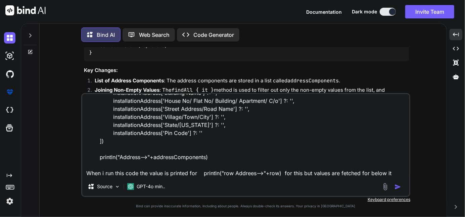
scroll to position [105, 0]
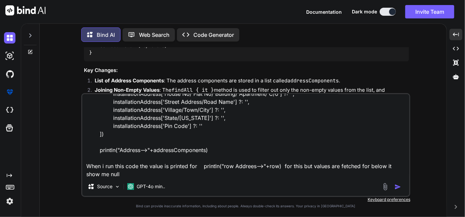
drag, startPoint x: 214, startPoint y: 149, endPoint x: 97, endPoint y: 149, distance: 117.1
click at [97, 149] on textarea "def attributeValues = addressDetails(quoteId) def installationAddress = [:] att…" at bounding box center [245, 135] width 327 height 83
click at [147, 177] on textarea "def attributeValues = addressDetails(quoteId) def installationAddress = [:] att…" at bounding box center [245, 135] width 327 height 83
paste textarea "println("Address-->"+addressComponents)"
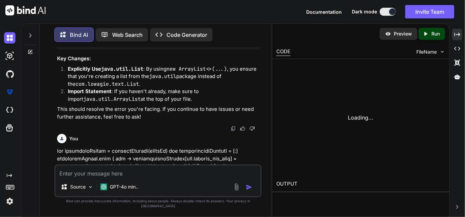
scroll to position [1813, 0]
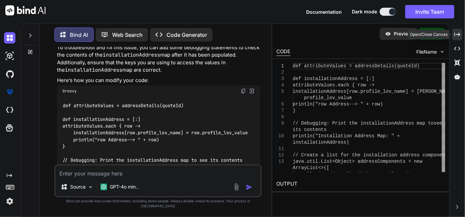
click at [461, 38] on div "Created with Pixso." at bounding box center [457, 34] width 10 height 11
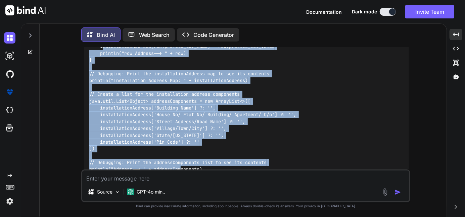
scroll to position [1630, 0]
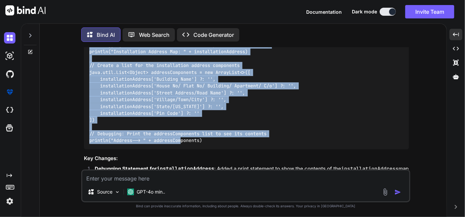
drag, startPoint x: 203, startPoint y: 134, endPoint x: 88, endPoint y: 125, distance: 116.1
click at [88, 125] on div "def attributeValues = addressDetails(quoteId) def installationAddress = [:] att…" at bounding box center [246, 66] width 325 height 168
copy code "def attributeValues = addressDetails(quoteId) def installationAddress = [:] att…"
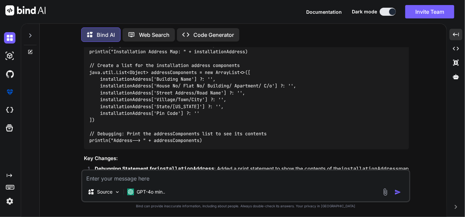
click at [145, 180] on textarea at bounding box center [245, 177] width 327 height 12
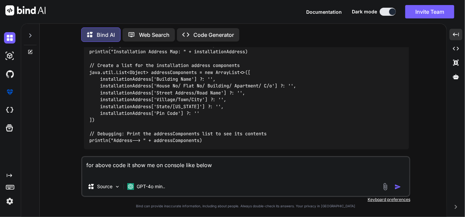
paste textarea "row Address--> [lovName:Building ID, lovValue:2] row Address--> [lovName:Buildi…"
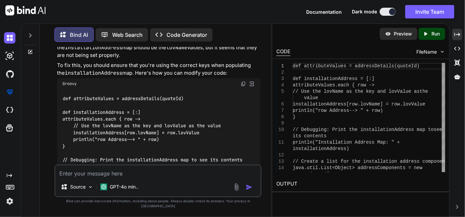
scroll to position [2287, 0]
click at [454, 36] on icon "Created with Pixso." at bounding box center [457, 35] width 6 height 6
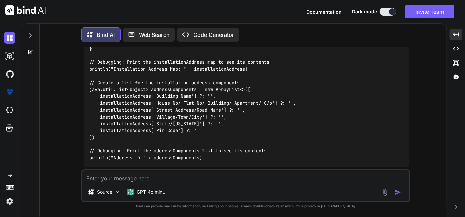
scroll to position [2070, 0]
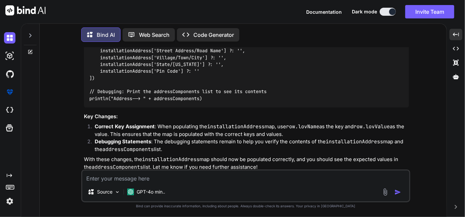
click at [274, 107] on div "def attributeValues = addressDetails(quoteId) def installationAddress = [:] att…" at bounding box center [246, 20] width 325 height 175
click at [153, 181] on textarea at bounding box center [245, 177] width 327 height 12
paste textarea "def attributeValues = addressDetails(quoteId) def installationAddress = [:] att…"
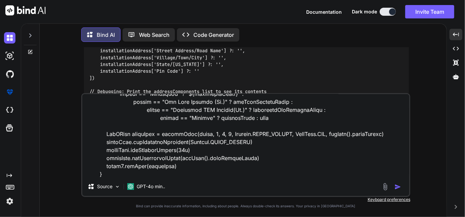
scroll to position [258, 0]
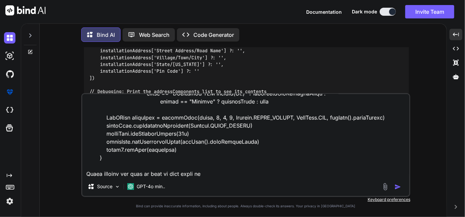
drag, startPoint x: 380, startPoint y: 119, endPoint x: 88, endPoint y: 119, distance: 292.2
click at [88, 119] on textarea at bounding box center [245, 135] width 327 height 83
click at [208, 179] on div "Source GPT-4o min.." at bounding box center [245, 145] width 329 height 104
click at [209, 176] on textarea at bounding box center [245, 135] width 327 height 83
paste textarea "PdfPCell valueCell = createCell(value, 3, 1, 3, Element.ALIGN_CENTER, [DOMAIN_N…"
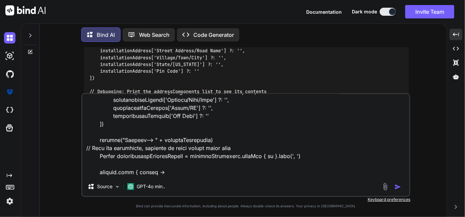
scroll to position [0, 0]
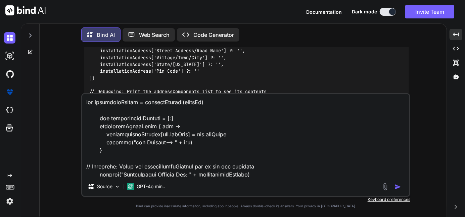
drag, startPoint x: 110, startPoint y: 144, endPoint x: 87, endPoint y: 48, distance: 99.3
click at [87, 48] on div "You hello Bind AI Hello! How can I assist you [DATE]? Created with Pixso. Open …" at bounding box center [245, 132] width 329 height 170
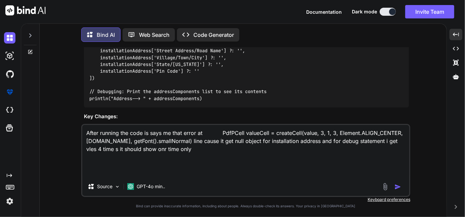
click at [189, 166] on textarea "After running the code is says me that error at PdfPCell valueCell = createCell…" at bounding box center [245, 151] width 327 height 52
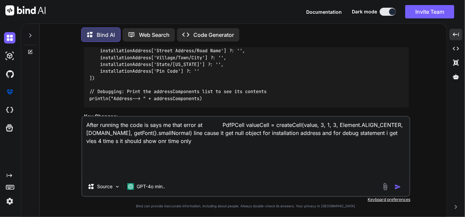
paste textarea "Installation Address Map: [Building ID:2, Building Name:Radhe apartment, Street…"
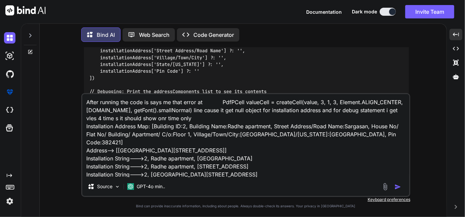
click at [108, 106] on textarea "After running the code is says me that error at PdfPCell valueCell = createCell…" at bounding box center [245, 135] width 327 height 83
paste textarea "def attributeValues = addressDetails(quoteId) def installationAddress = [:] att…"
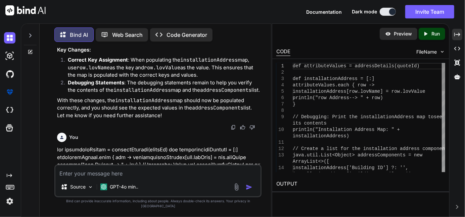
scroll to position [2910, 0]
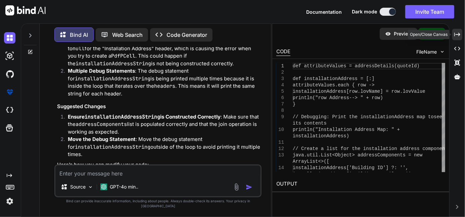
click at [455, 34] on icon "Created with Pixso." at bounding box center [457, 35] width 6 height 6
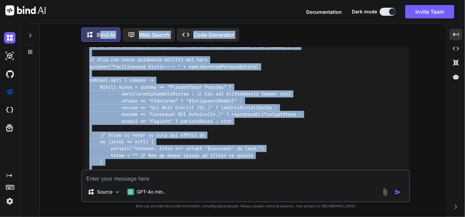
scroll to position [2576, 0]
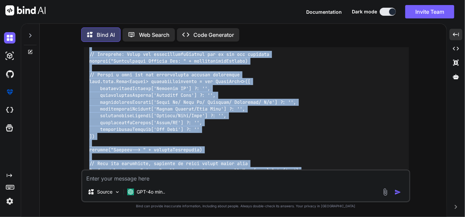
drag, startPoint x: 100, startPoint y: 151, endPoint x: 81, endPoint y: 123, distance: 33.2
click at [81, 123] on div "You hello Bind AI Hello! How can I assist you [DATE]? Created with Pixso. Open …" at bounding box center [245, 132] width 401 height 170
copy code "def attributeValues = addressDetails(quoteId) def installationAddress = [:] att…"
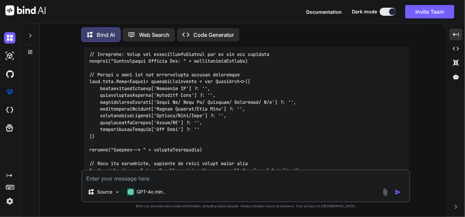
click at [154, 182] on textarea at bounding box center [245, 177] width 327 height 12
paste textarea "Warning: Value for header 'BW ARC (INR)' is null. Warning: Value for header 'On…"
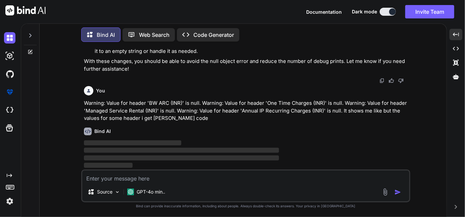
scroll to position [3034, 0]
click at [159, 169] on p "‌" at bounding box center [246, 166] width 325 height 8
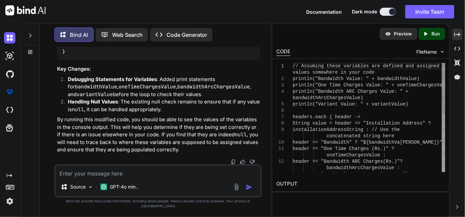
scroll to position [3875, 0]
click at [458, 37] on icon "Created with Pixso." at bounding box center [457, 35] width 6 height 6
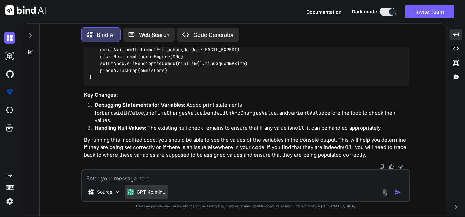
scroll to position [3378, 0]
click at [145, 181] on textarea at bounding box center [245, 177] width 327 height 12
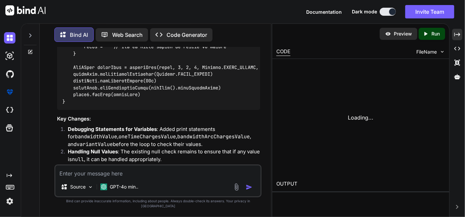
scroll to position [4418, 0]
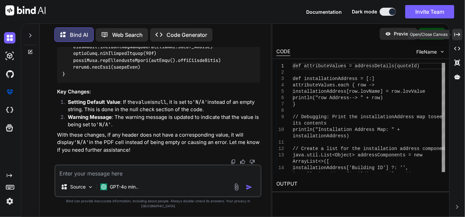
click at [455, 36] on icon "Created with Pixso." at bounding box center [457, 35] width 6 height 6
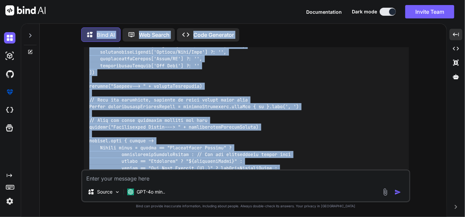
scroll to position [3491, 0]
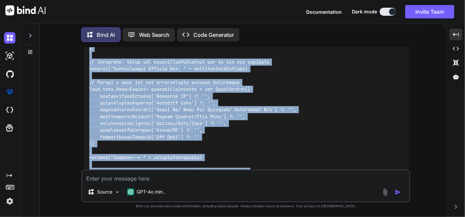
drag, startPoint x: 93, startPoint y: 144, endPoint x: 89, endPoint y: 136, distance: 9.2
click at [89, 136] on div at bounding box center [246, 175] width 325 height 353
copy code "def attributeValues = addressDetails(quoteId) def installationAddress = [:] att…"
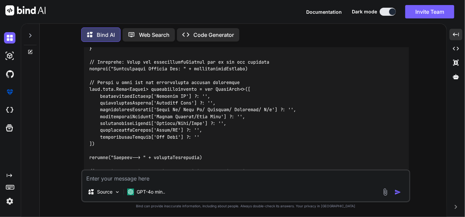
click at [116, 178] on textarea at bounding box center [245, 177] width 327 height 12
paste textarea "/ Join the components, ensuring no empty values leave gaps String installationA…"
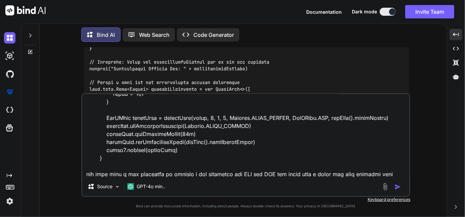
scroll to position [162, 0]
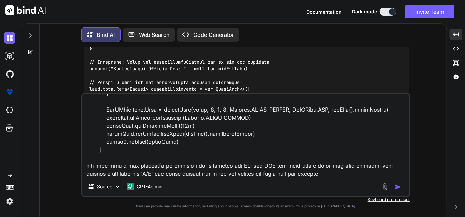
paste textarea "Installation Address Map: [Building ID:202, Building Name:[GEOGRAPHIC_DATA] Add…"
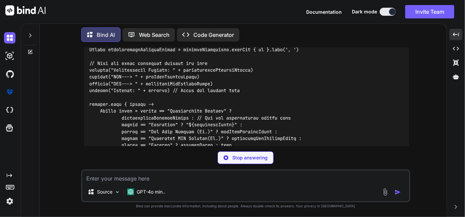
scroll to position [4845, 0]
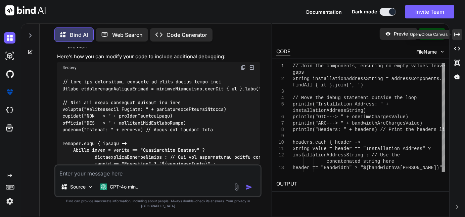
click at [458, 33] on icon at bounding box center [457, 35] width 6 height 4
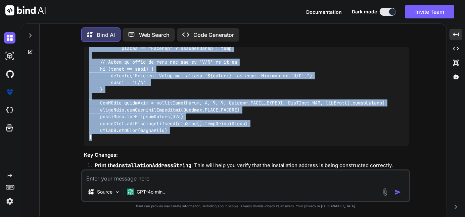
scroll to position [4221, 0]
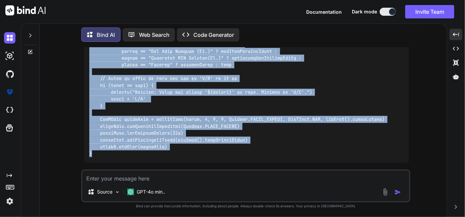
drag, startPoint x: 93, startPoint y: 104, endPoint x: 87, endPoint y: 98, distance: 7.6
click at [87, 98] on div at bounding box center [246, 58] width 325 height 209
copy code "String installationAddressString = addressComponents.findAll { it }.join(', ') …"
